Goal: Obtain resource: Download file/media

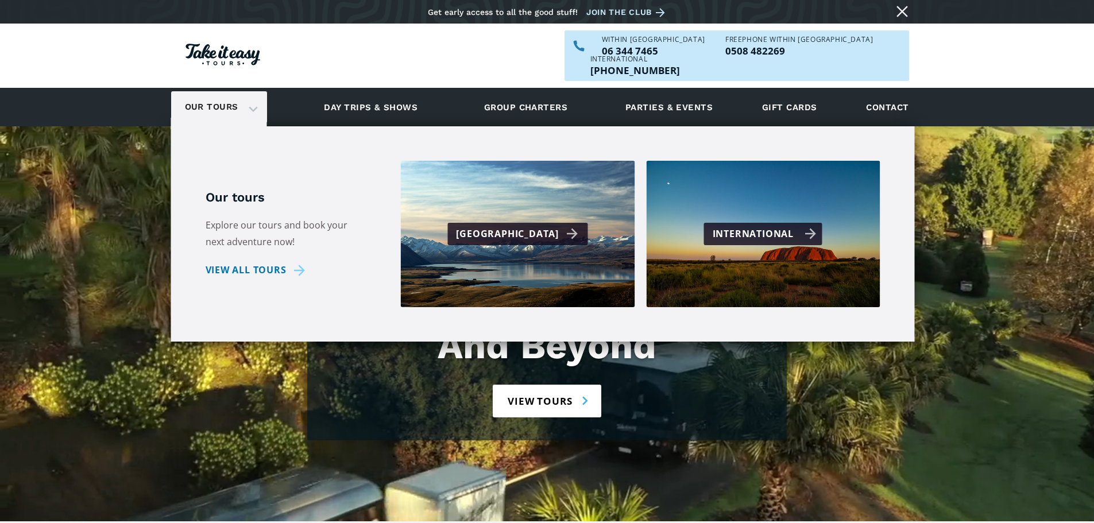
click at [732, 226] on div "International" at bounding box center [764, 234] width 104 height 17
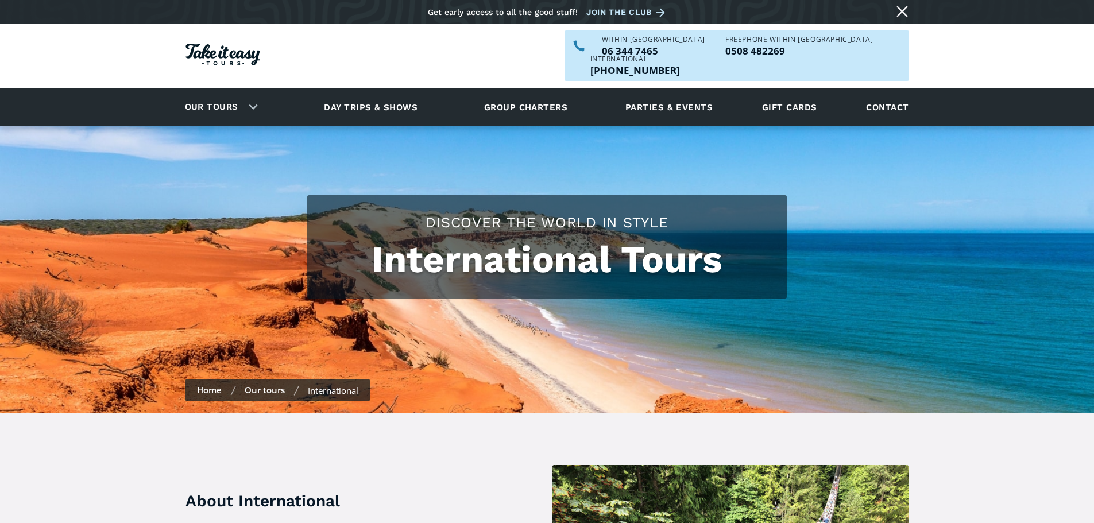
checkbox input "true"
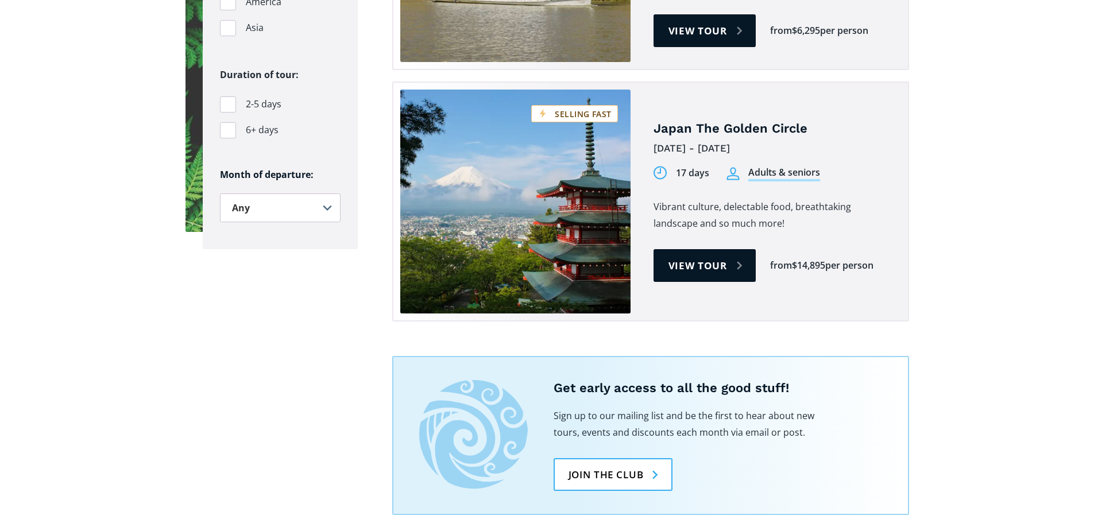
scroll to position [976, 0]
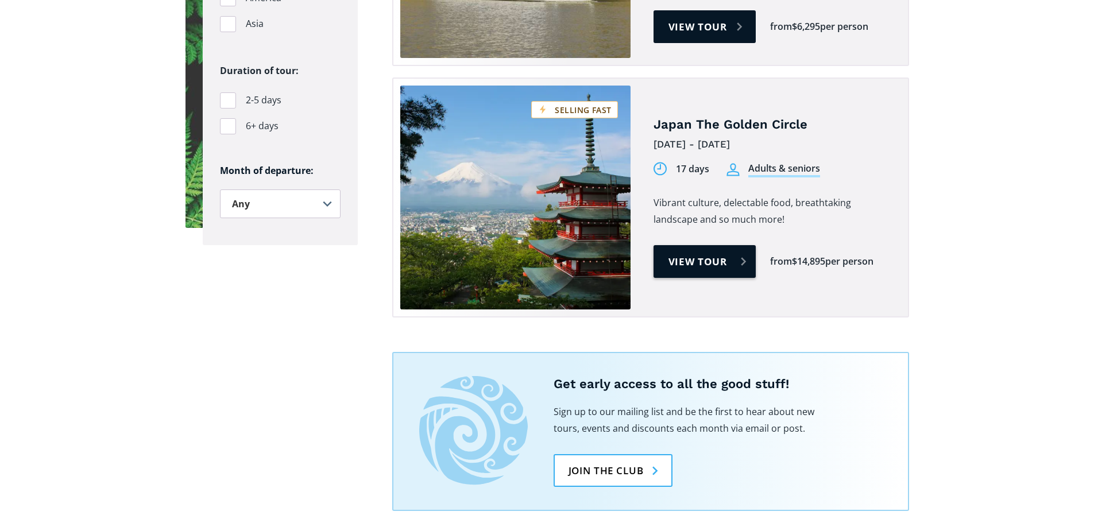
click at [697, 245] on link "View tour" at bounding box center [704, 261] width 103 height 33
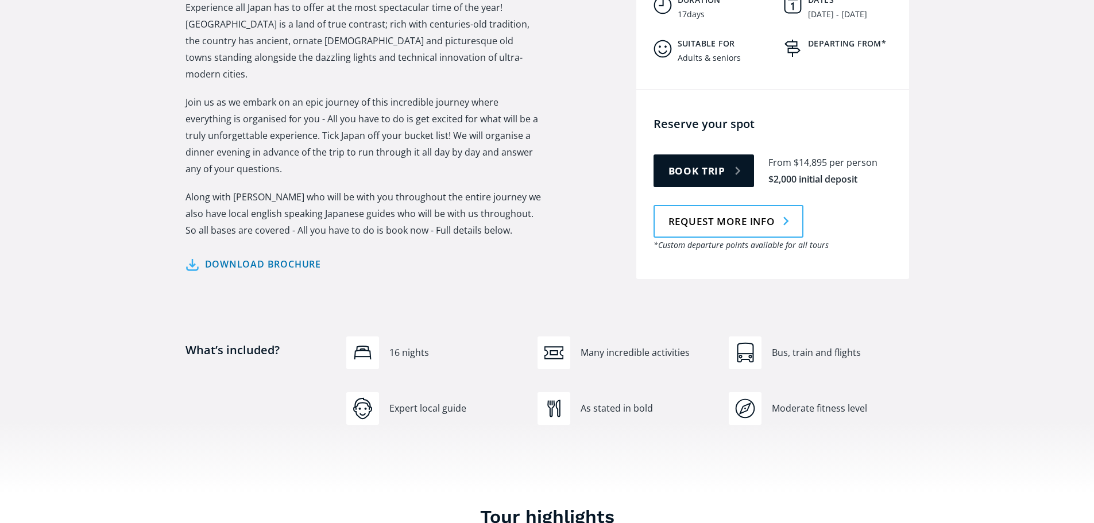
scroll to position [689, 0]
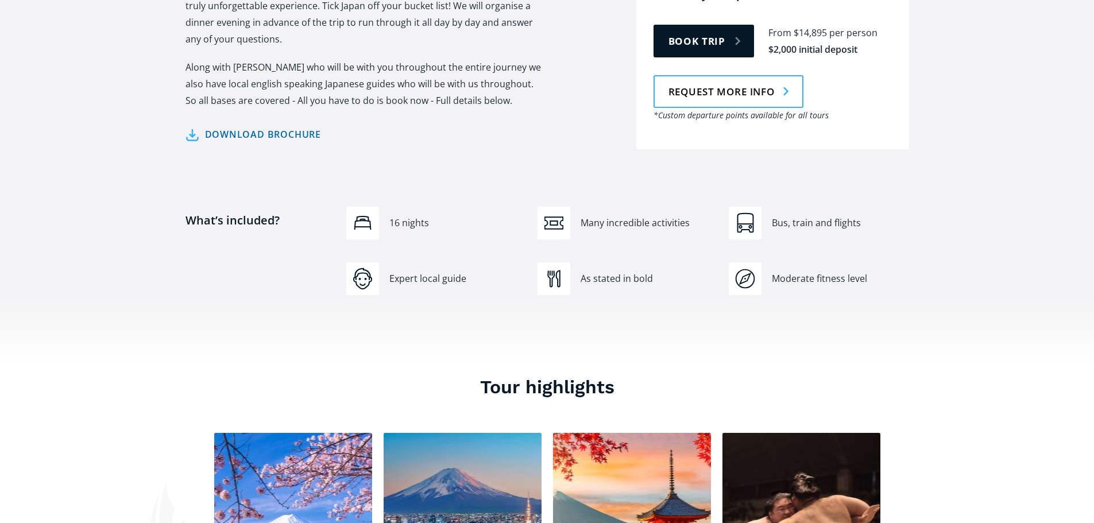
click at [284, 126] on link "Download brochure" at bounding box center [253, 134] width 136 height 17
